Goal: Transaction & Acquisition: Obtain resource

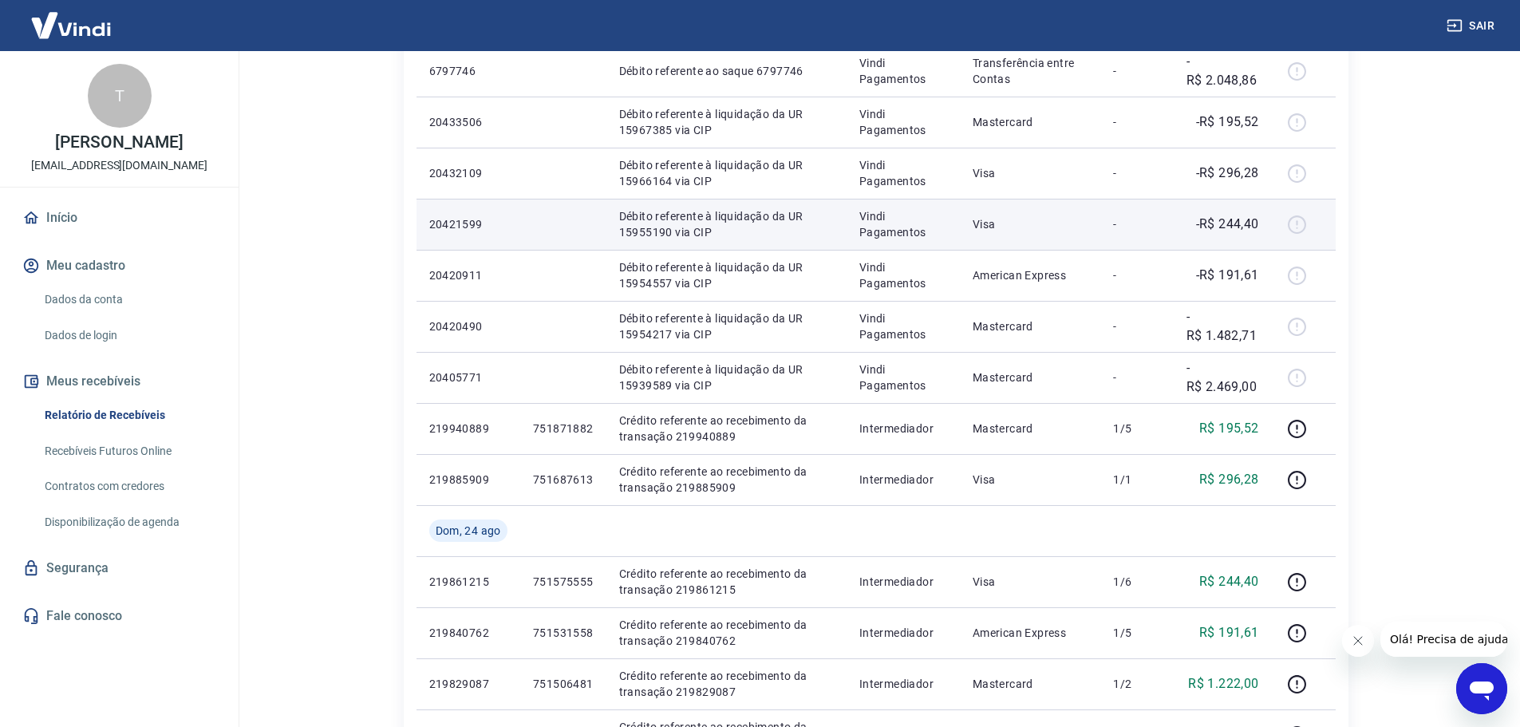
scroll to position [957, 0]
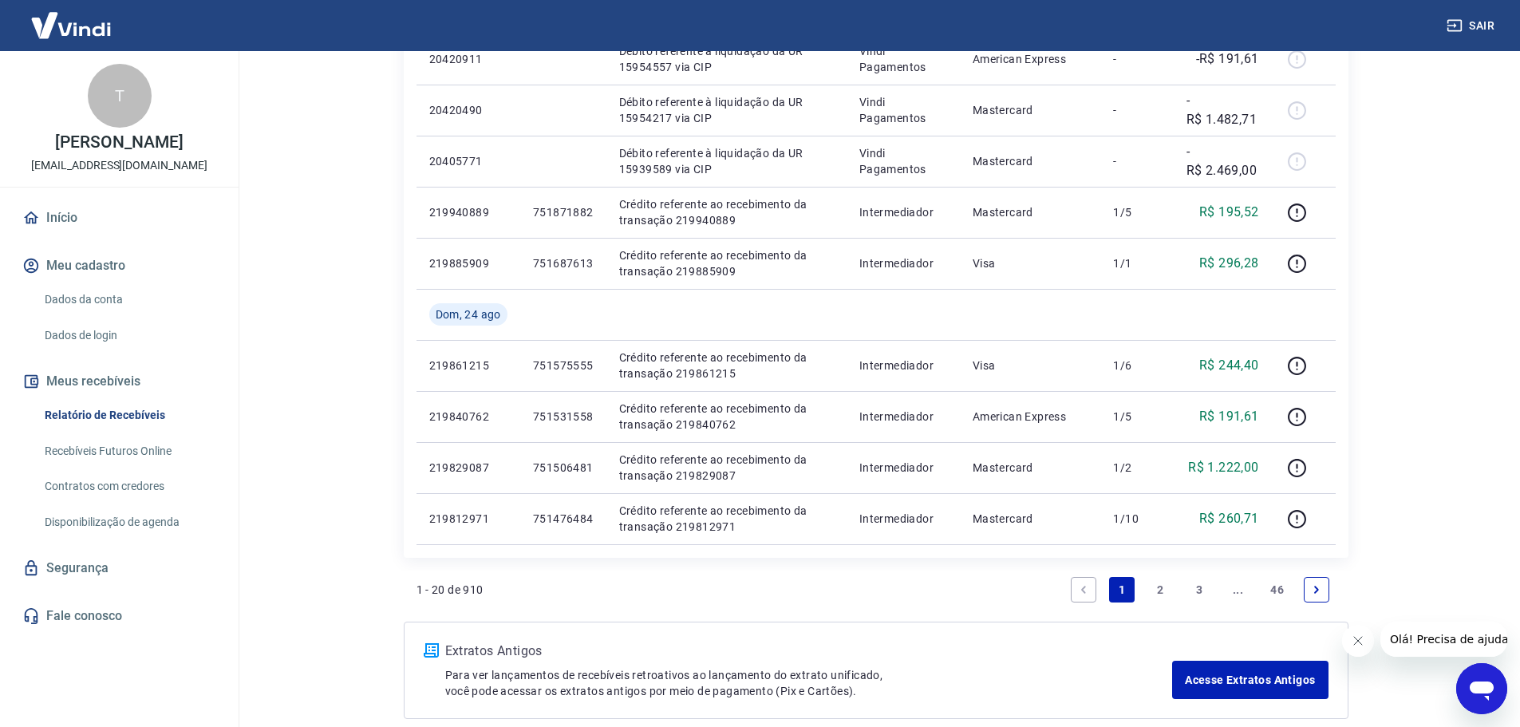
click at [1169, 585] on link "2" at bounding box center [1161, 590] width 26 height 26
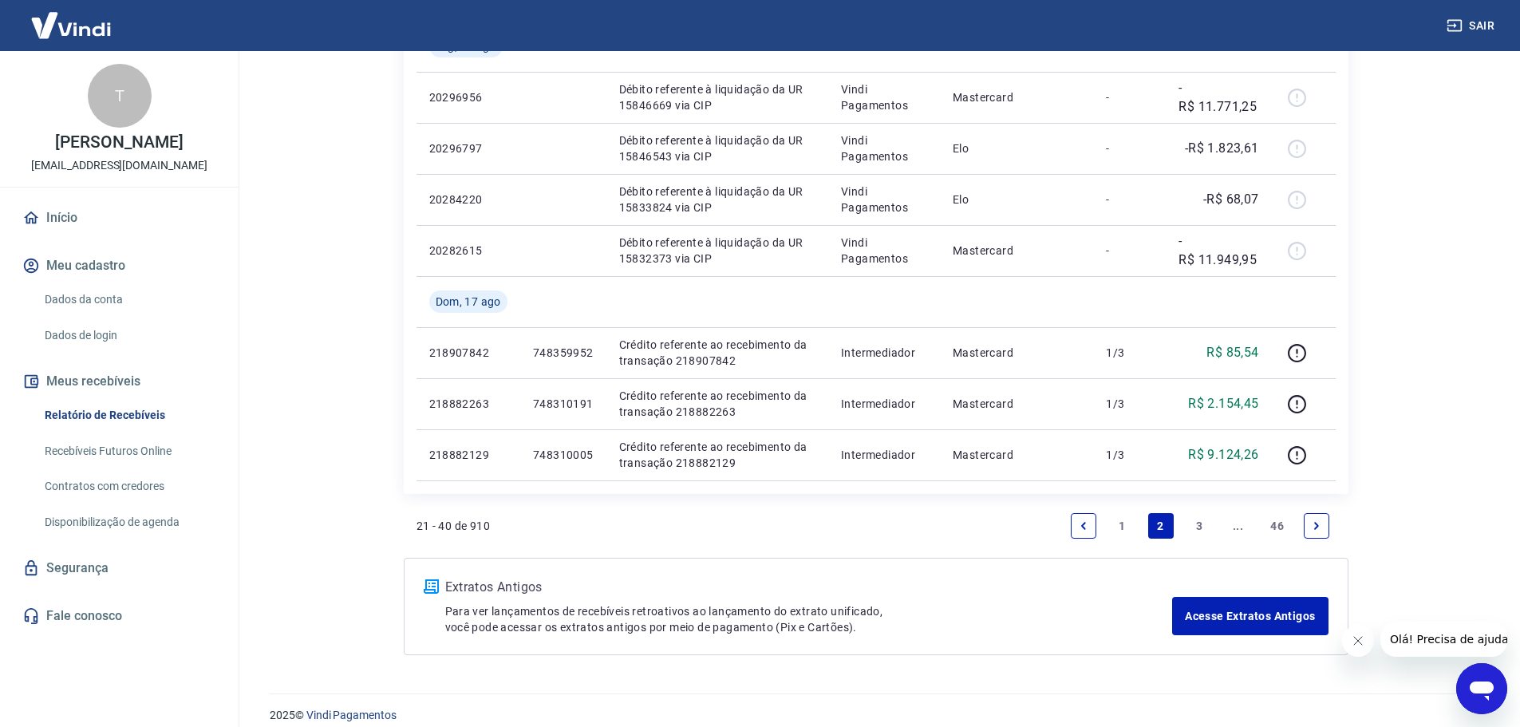
scroll to position [1241, 0]
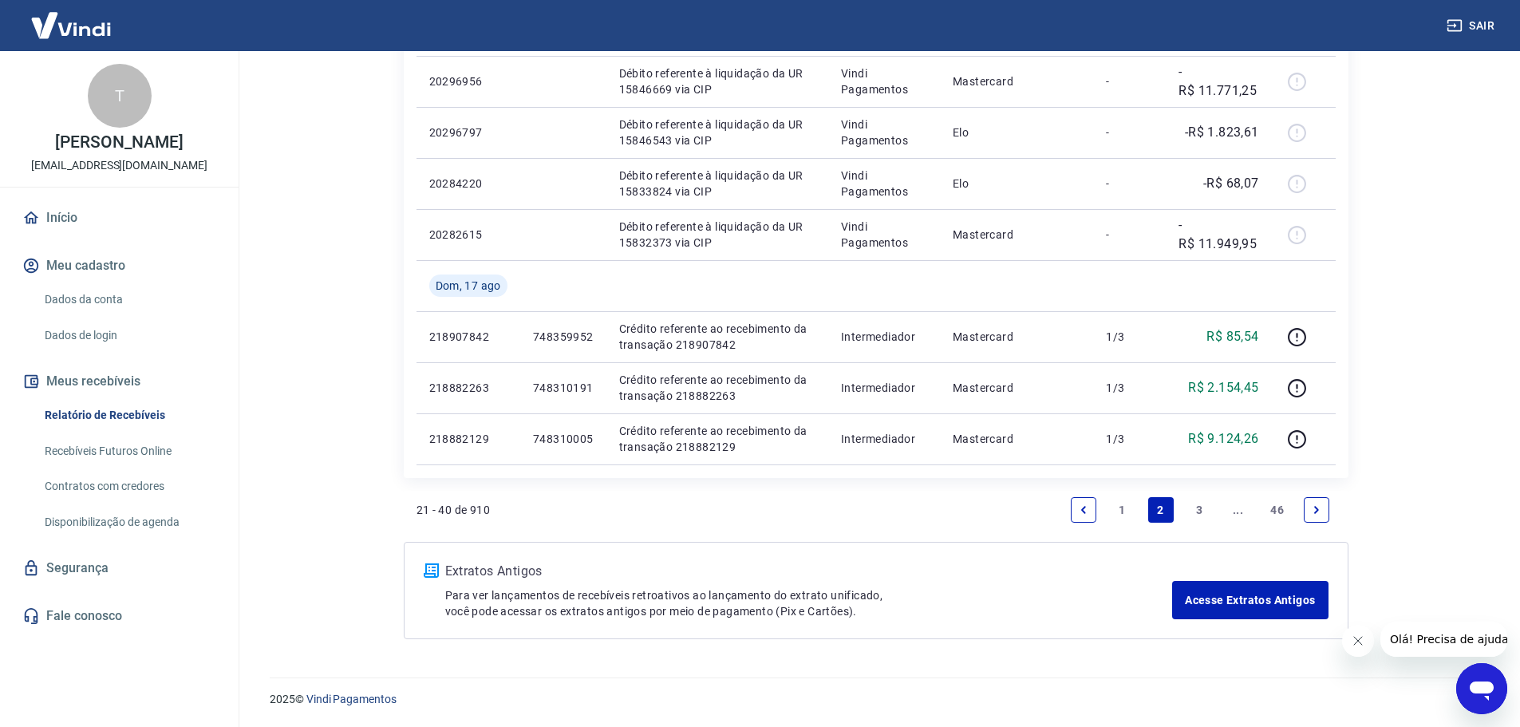
click at [1131, 520] on link "1" at bounding box center [1122, 510] width 26 height 26
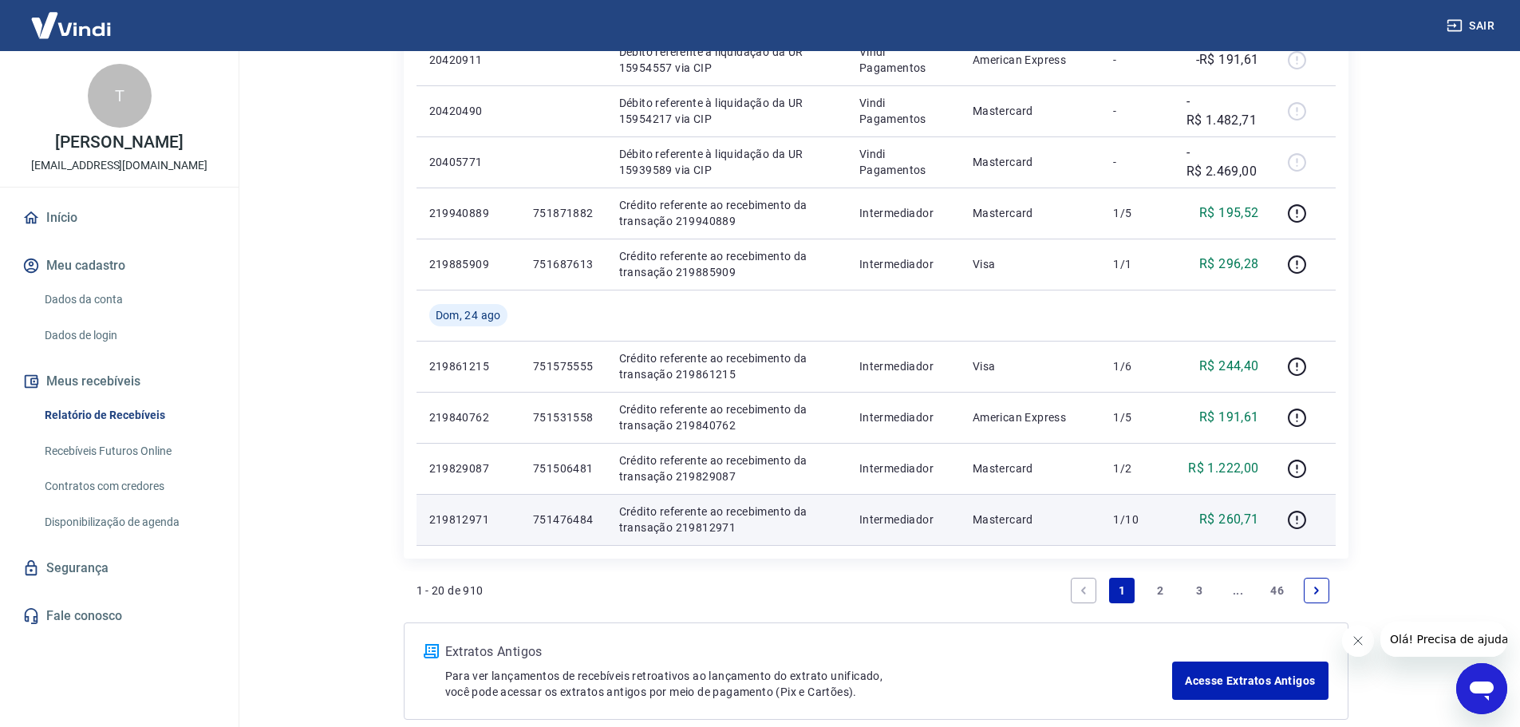
scroll to position [957, 0]
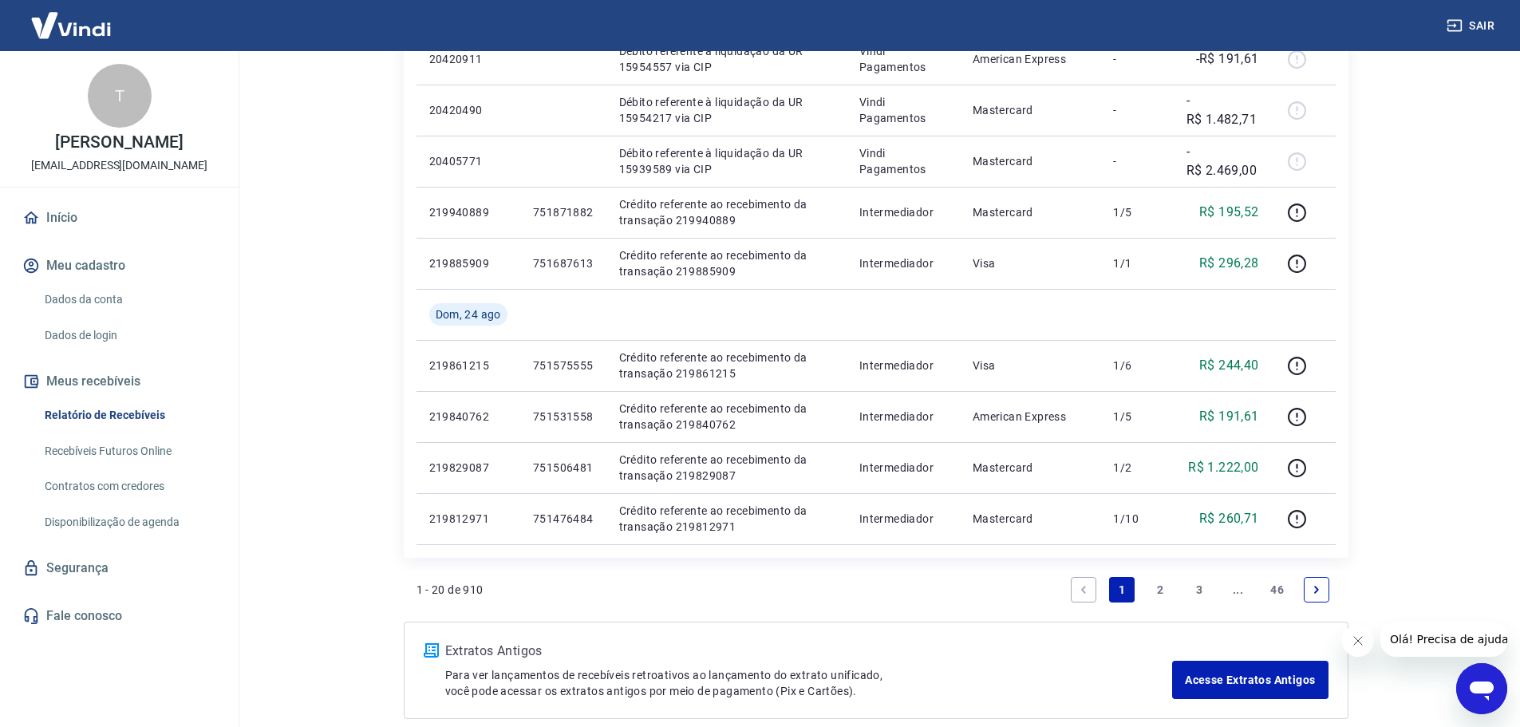
click at [1147, 591] on li "2" at bounding box center [1161, 590] width 38 height 38
click at [1154, 591] on link "2" at bounding box center [1161, 590] width 26 height 26
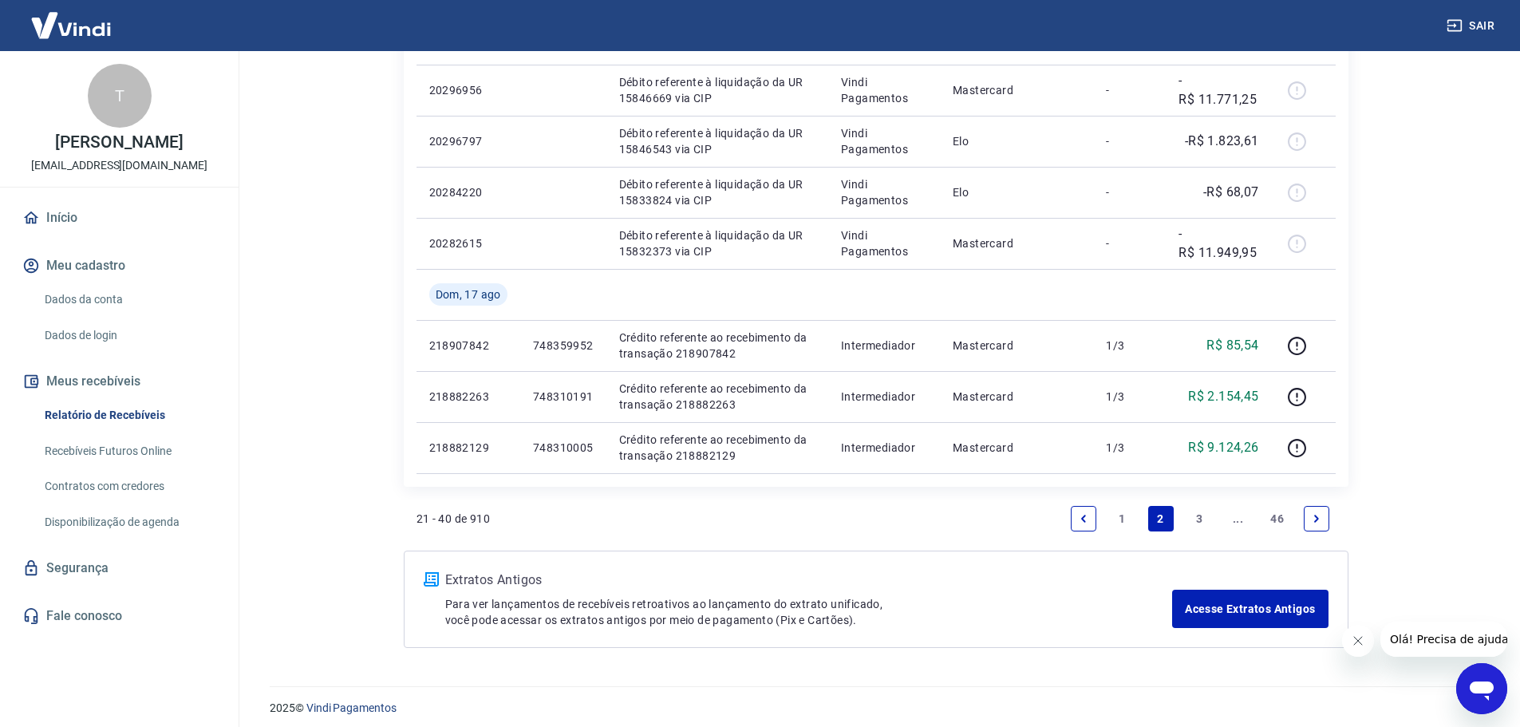
scroll to position [1241, 0]
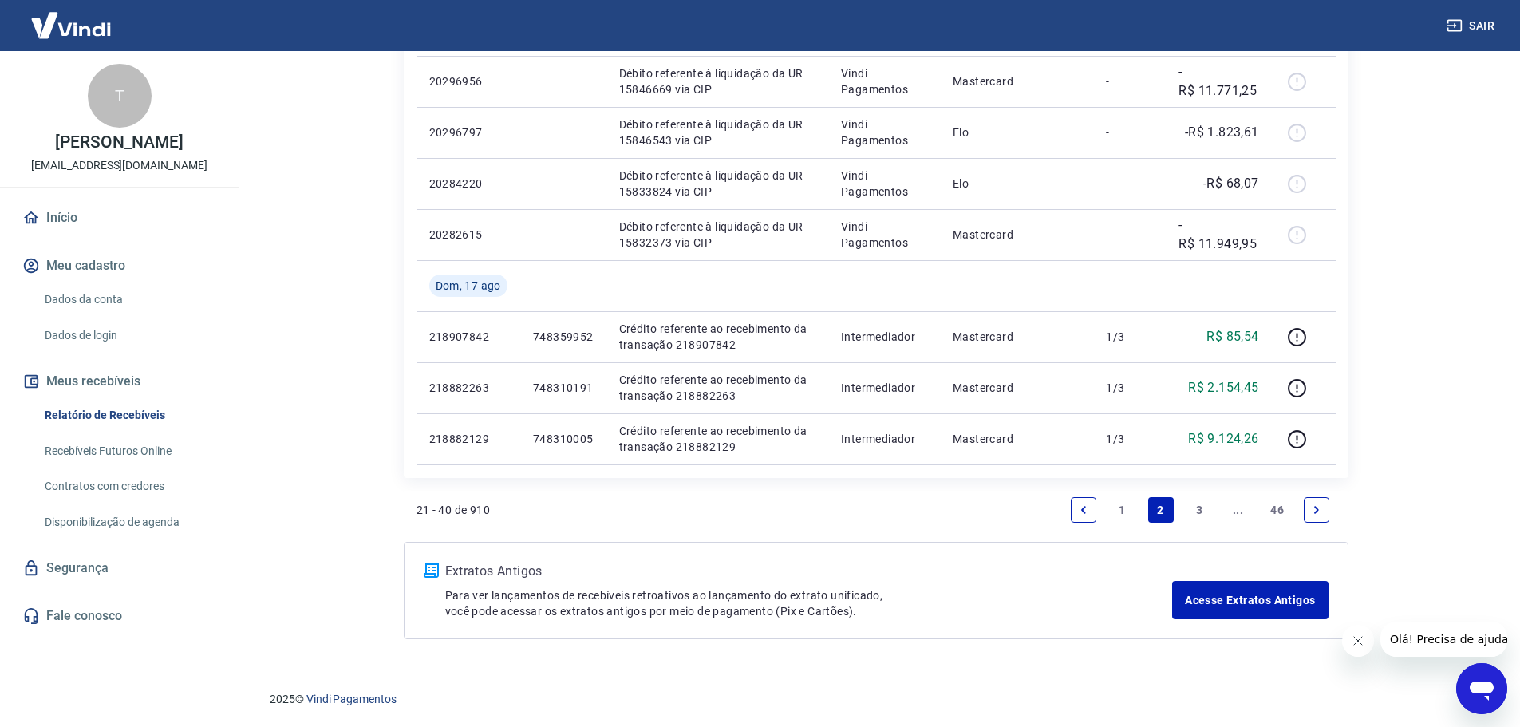
click at [1125, 512] on link "1" at bounding box center [1122, 510] width 26 height 26
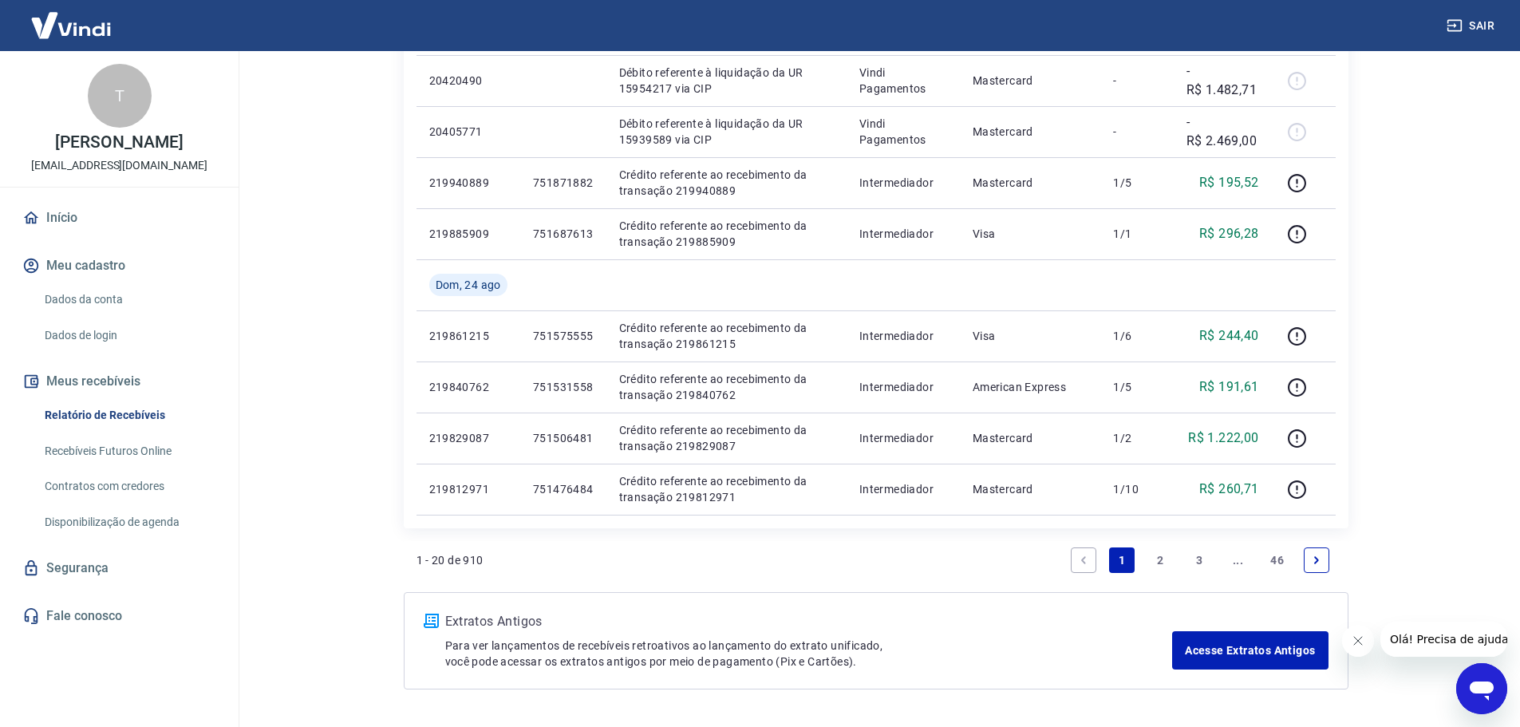
scroll to position [1037, 0]
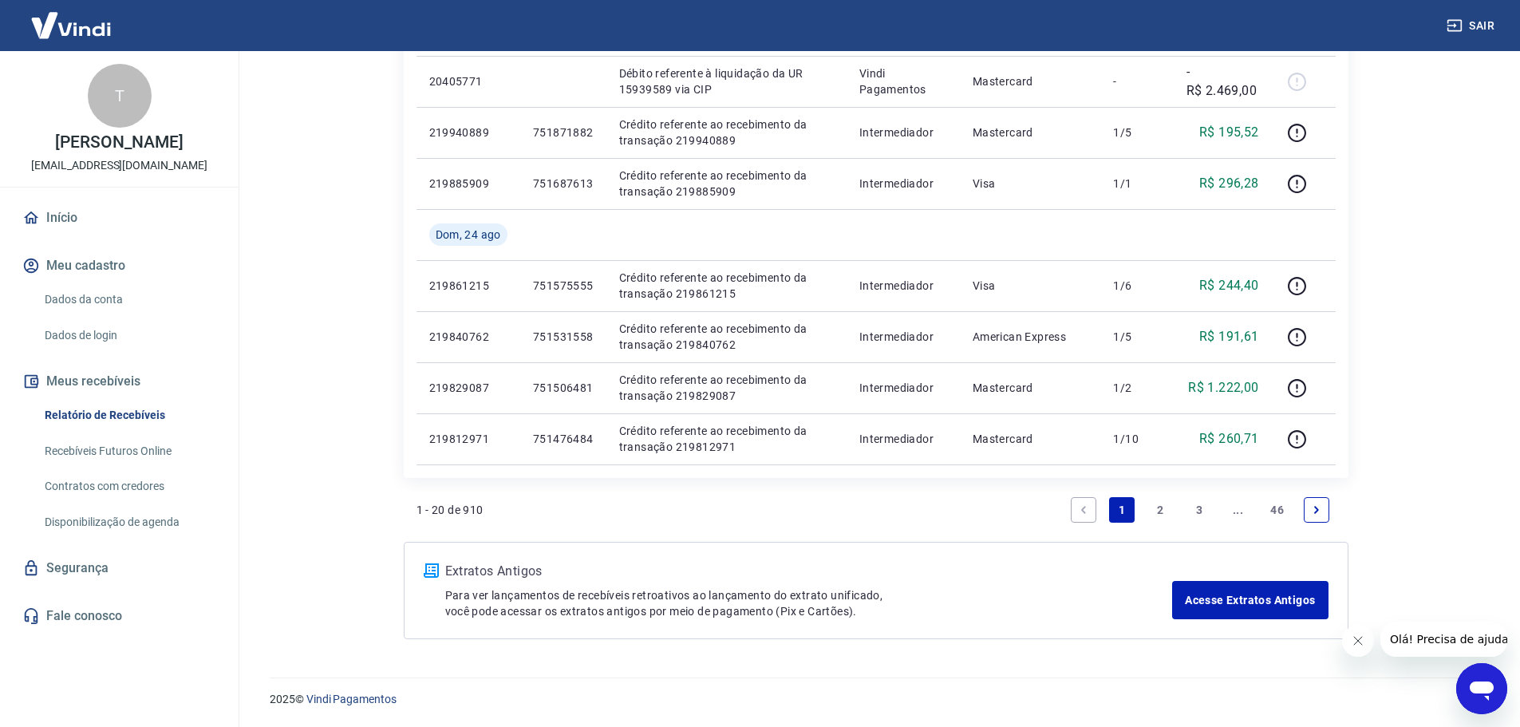
click at [1172, 512] on link "2" at bounding box center [1161, 510] width 26 height 26
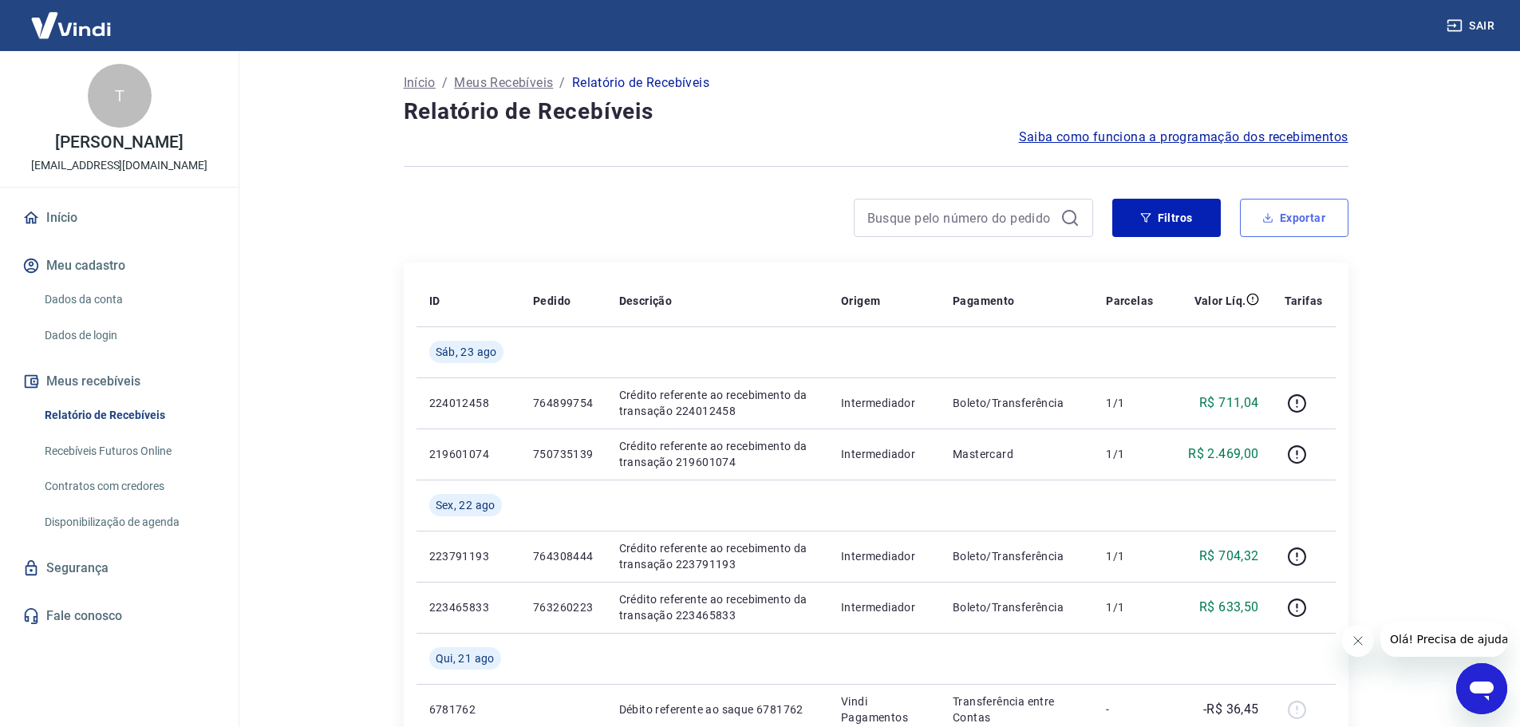
click at [1310, 213] on button "Exportar" at bounding box center [1294, 218] width 109 height 38
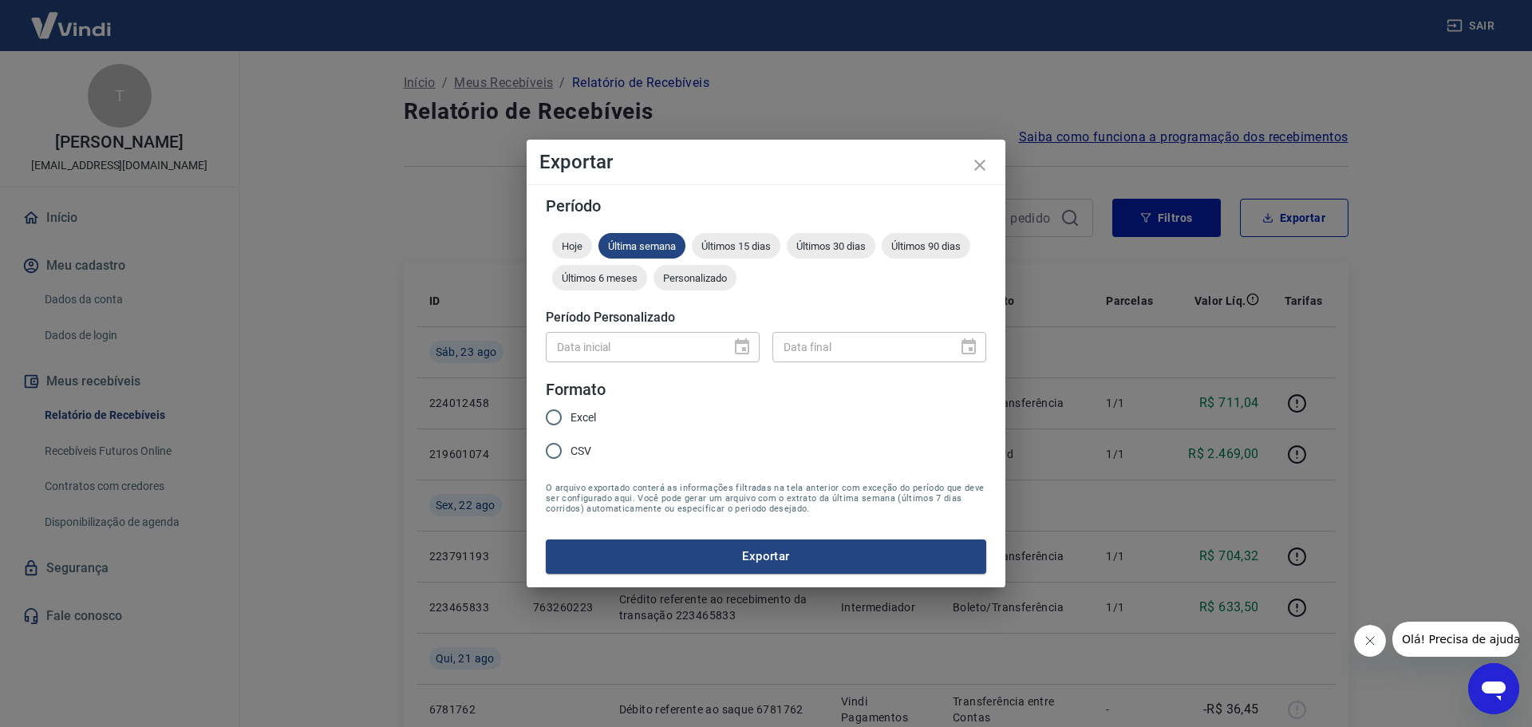
click at [546, 417] on input "Excel" at bounding box center [554, 418] width 34 height 34
radio input "true"
click at [746, 342] on div "Data inicial" at bounding box center [653, 347] width 214 height 30
click at [737, 358] on div "Data inicial" at bounding box center [653, 347] width 214 height 30
click at [696, 278] on span "Personalizado" at bounding box center [695, 278] width 83 height 12
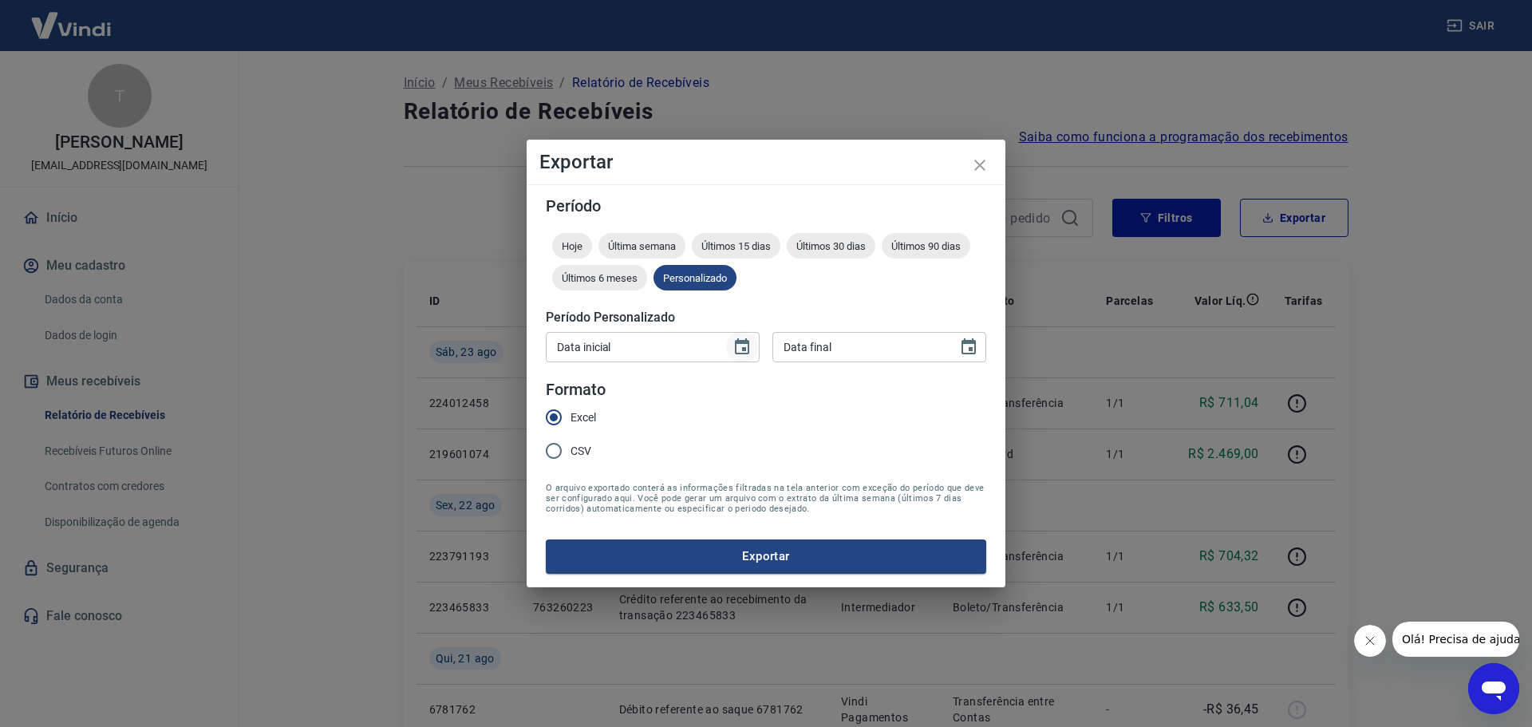
click at [742, 354] on icon "Choose date" at bounding box center [742, 346] width 14 height 16
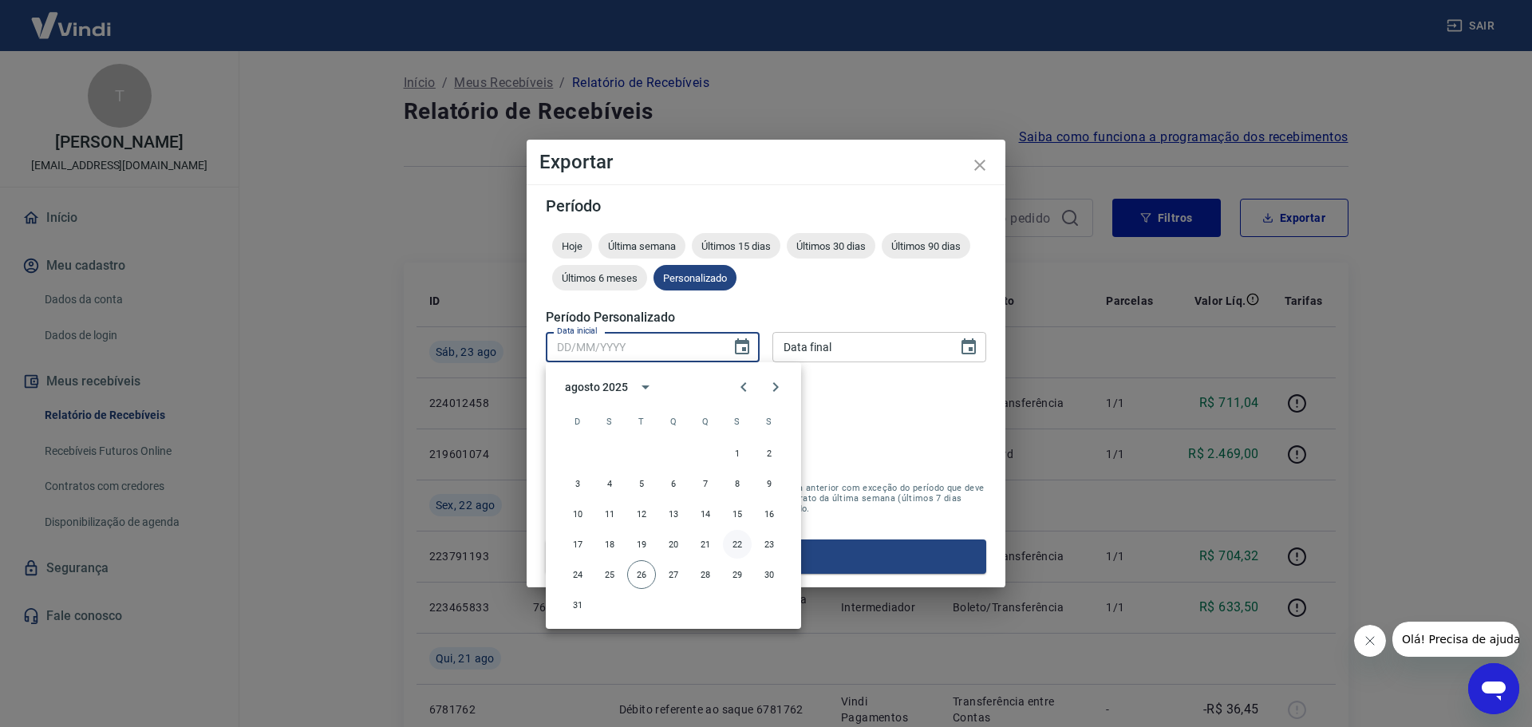
click at [730, 546] on button "22" at bounding box center [737, 544] width 29 height 29
type input "[DATE]"
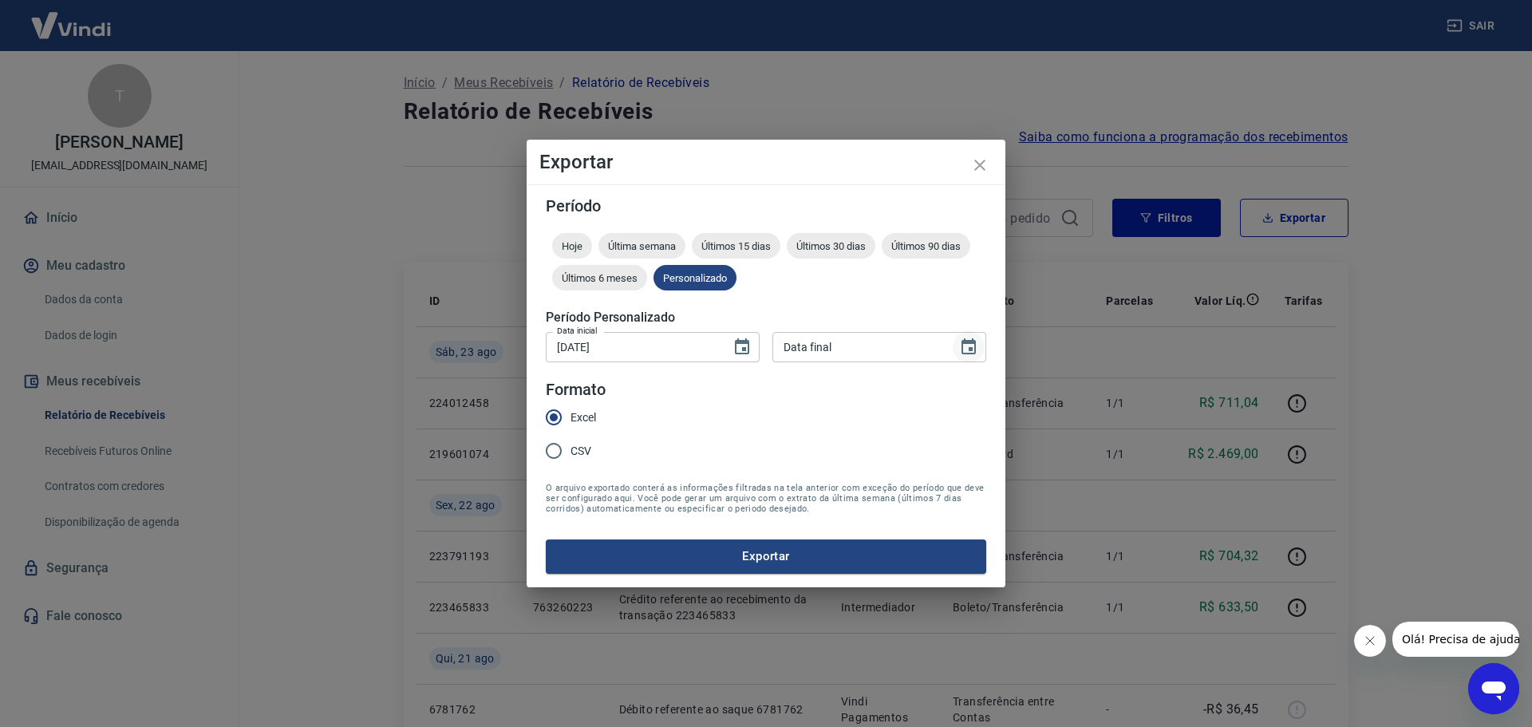
click at [974, 350] on icon "Choose date" at bounding box center [969, 346] width 14 height 16
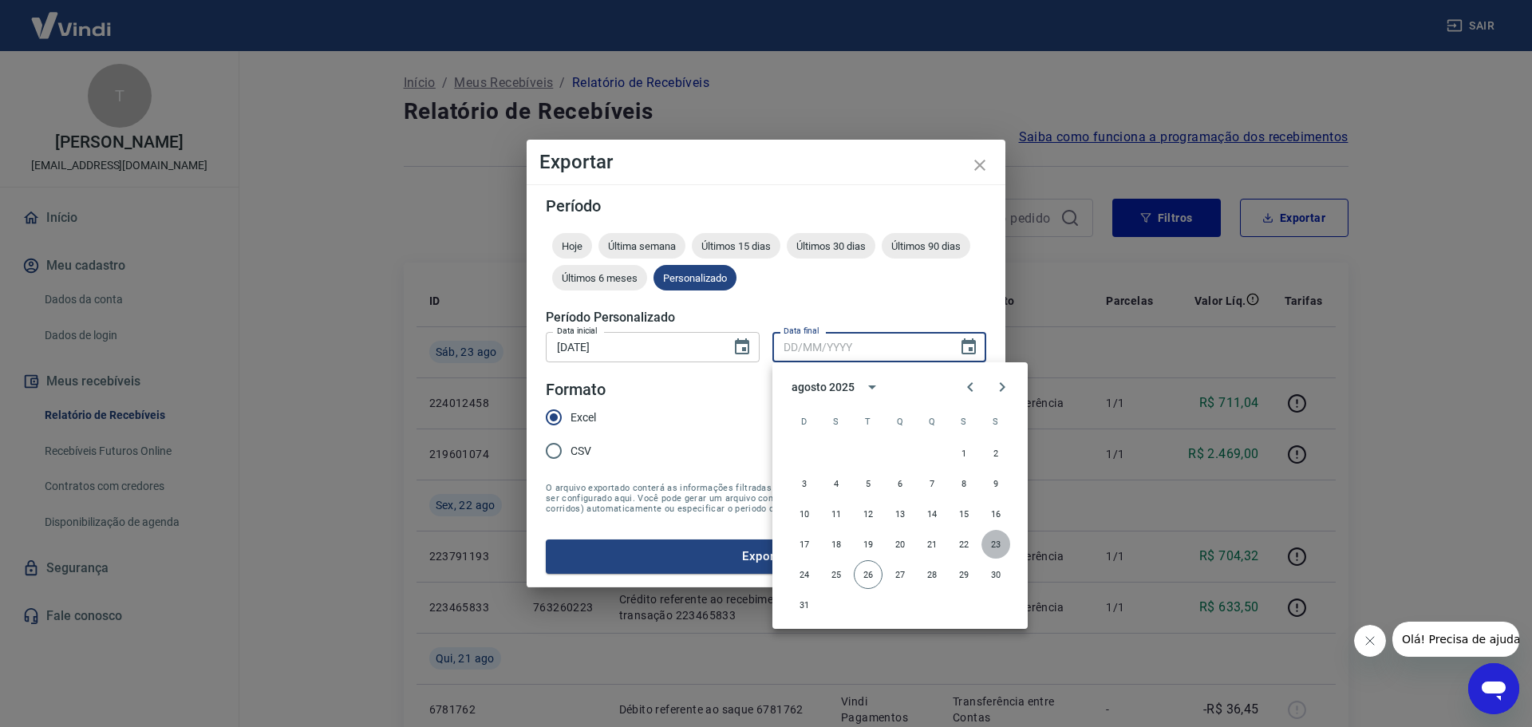
click at [987, 544] on button "23" at bounding box center [996, 544] width 29 height 29
type input "[DATE]"
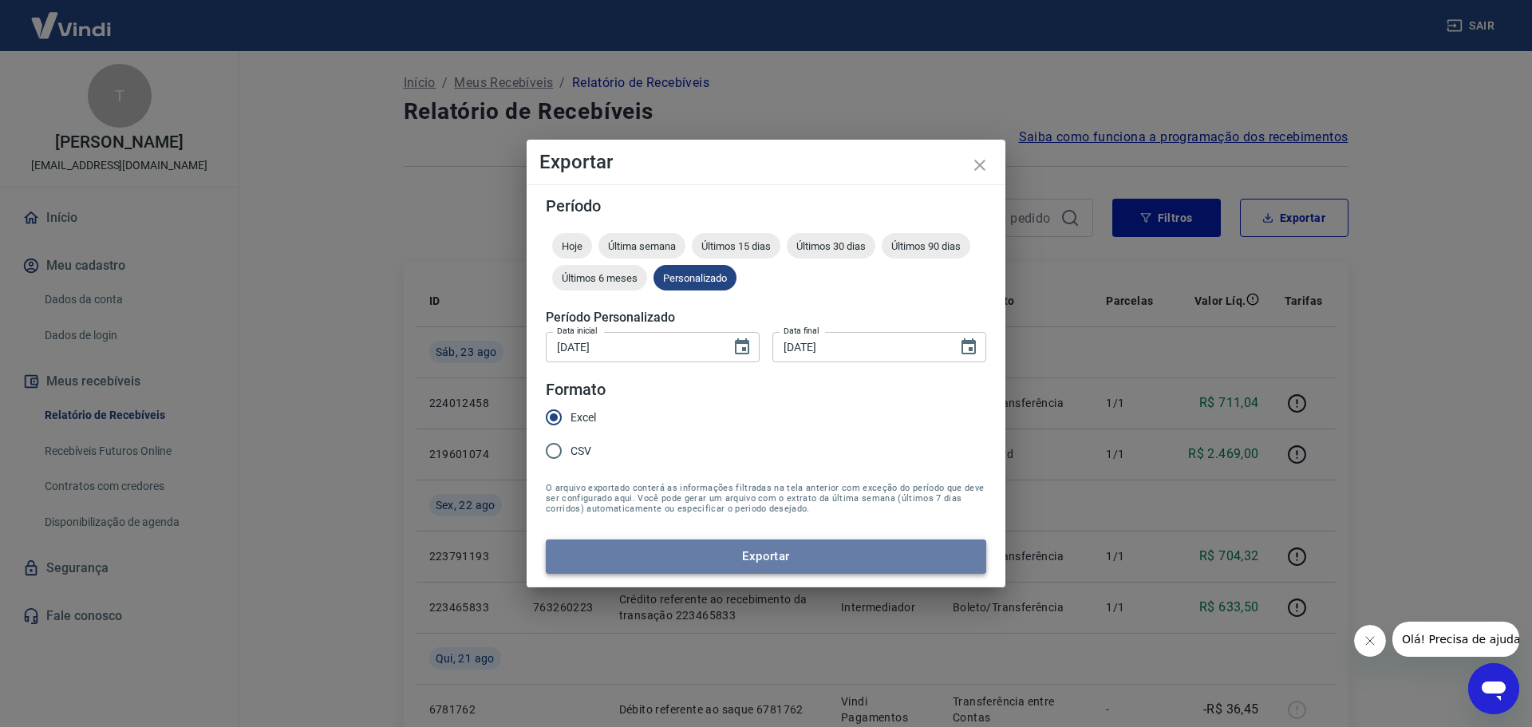
click at [777, 554] on button "Exportar" at bounding box center [766, 557] width 441 height 34
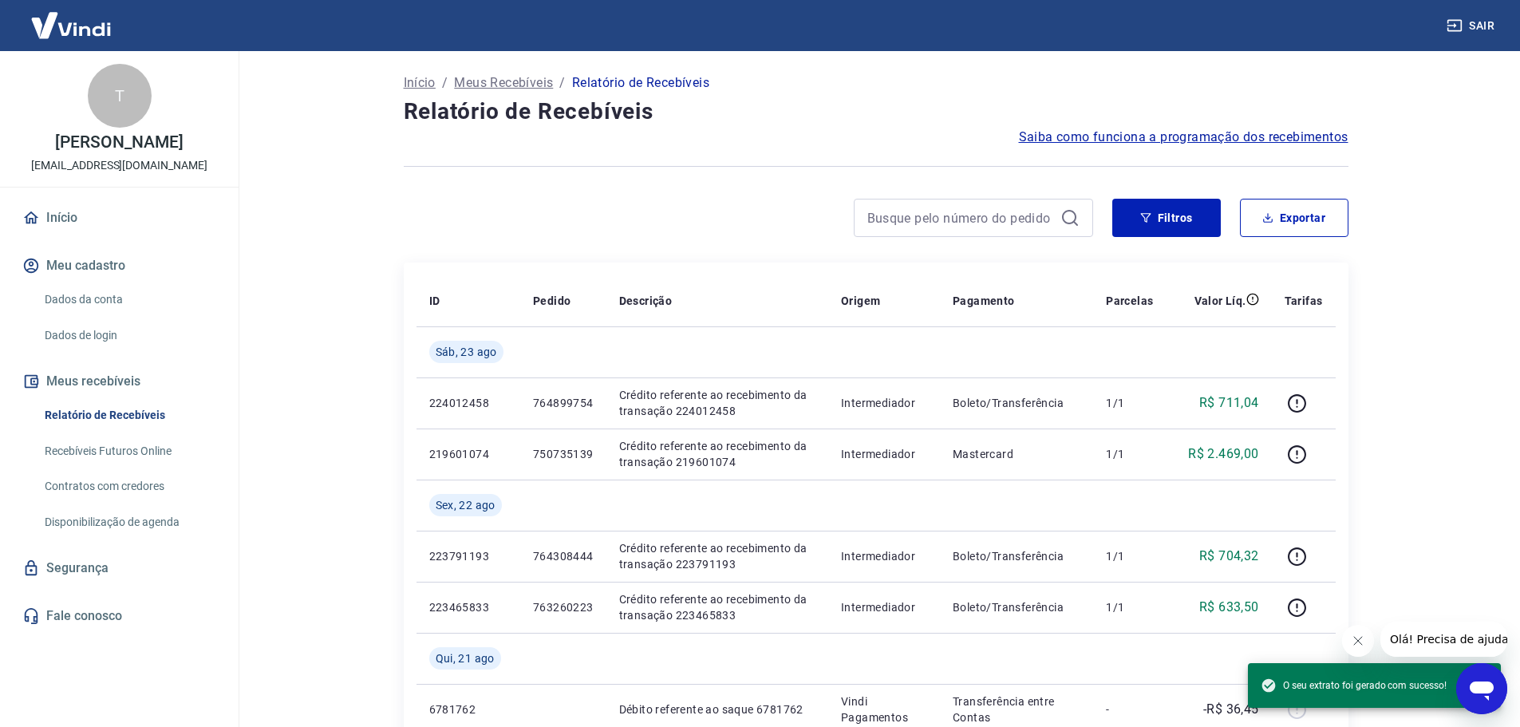
click at [533, 230] on div at bounding box center [749, 218] width 690 height 38
